Goal: Task Accomplishment & Management: Use online tool/utility

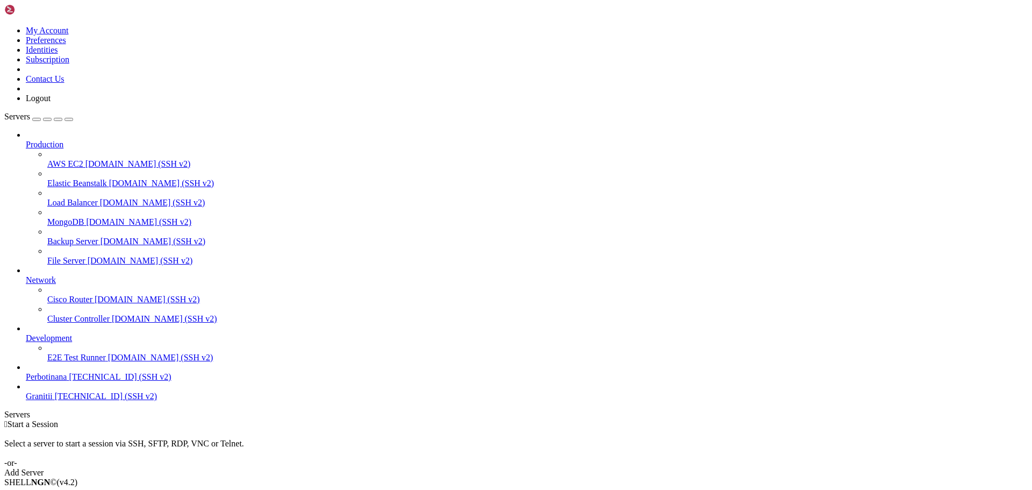
click at [65, 381] on span "Perbotinana" at bounding box center [46, 376] width 41 height 9
click at [204, 438] on div "" at bounding box center [527, 443] width 1002 height 10
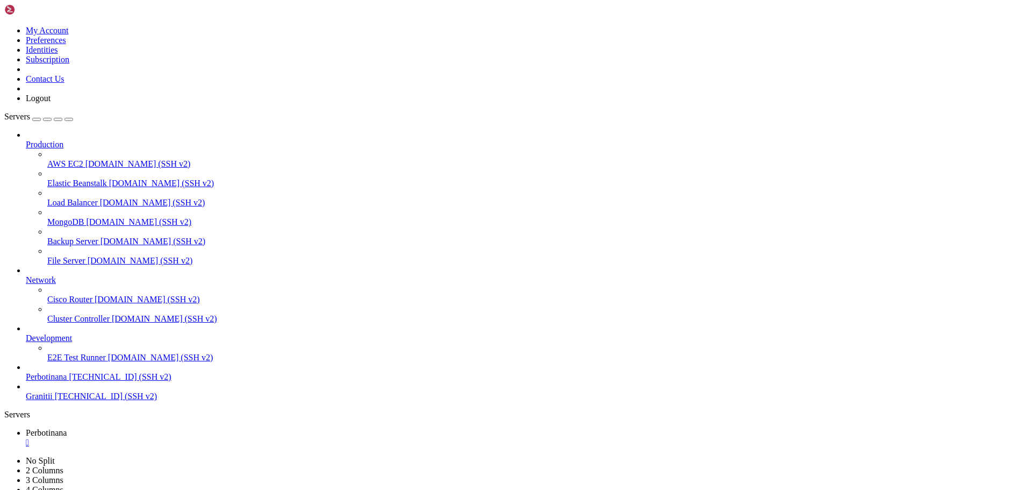
click at [206, 438] on div "" at bounding box center [527, 443] width 1002 height 10
click at [205, 438] on div "" at bounding box center [527, 443] width 1002 height 10
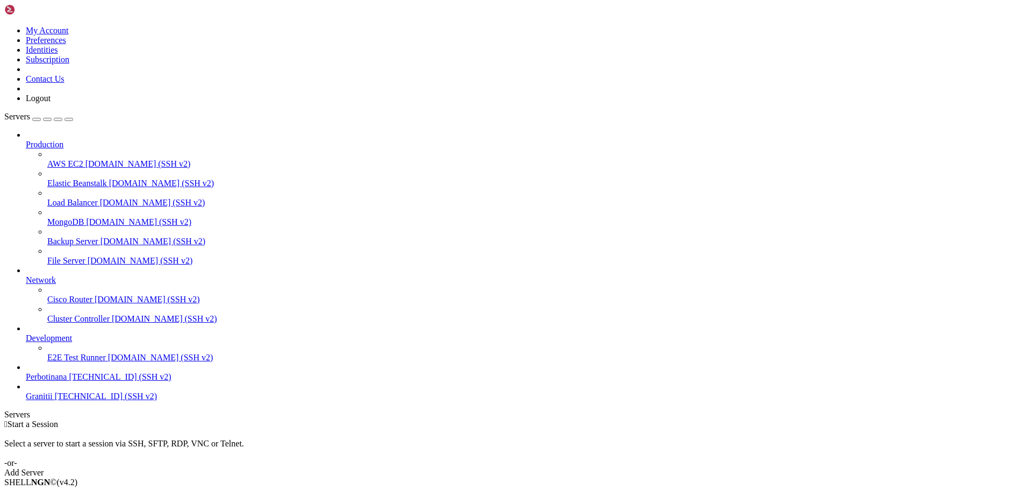
click at [206, 438] on div "" at bounding box center [527, 443] width 1002 height 10
